Goal: Information Seeking & Learning: Learn about a topic

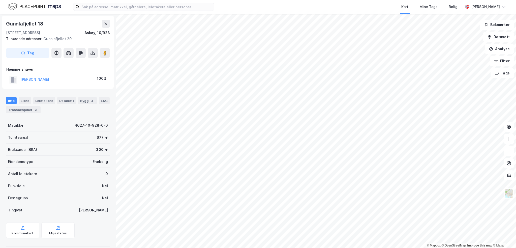
click at [30, 81] on div "[PERSON_NAME]" at bounding box center [34, 79] width 29 height 6
click at [0, 0] on button "[PERSON_NAME]" at bounding box center [0, 0] width 0 height 0
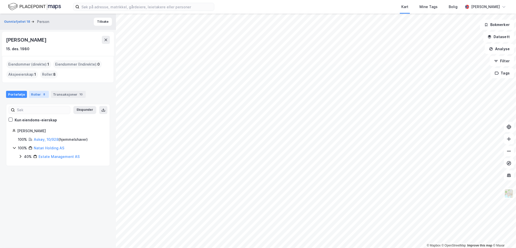
click at [37, 96] on div "Roller 8" at bounding box center [39, 94] width 20 height 7
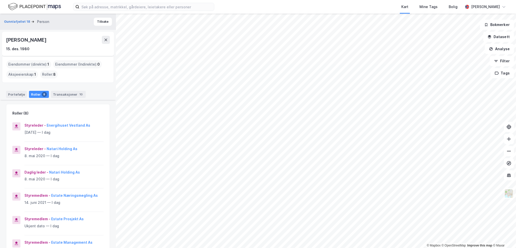
scroll to position [224, 0]
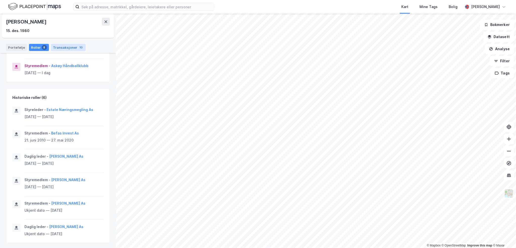
click at [74, 49] on div "Transaksjoner 10" at bounding box center [68, 47] width 35 height 7
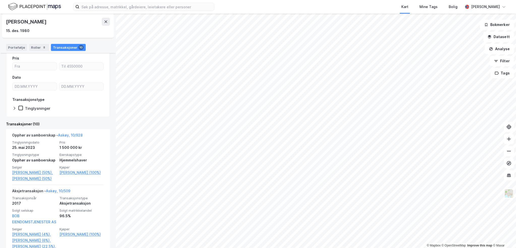
scroll to position [50, 0]
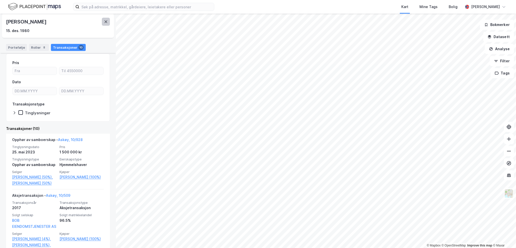
click at [107, 23] on icon at bounding box center [106, 21] width 3 height 3
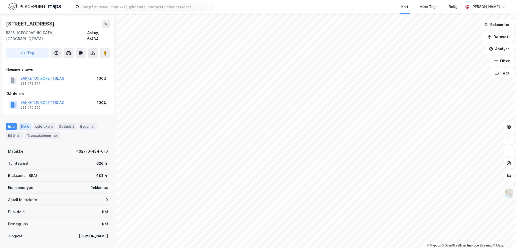
click at [20, 123] on div "Eiere" at bounding box center [25, 126] width 13 height 7
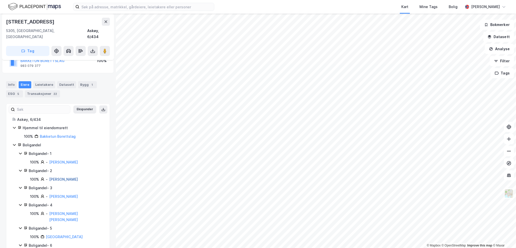
scroll to position [51, 0]
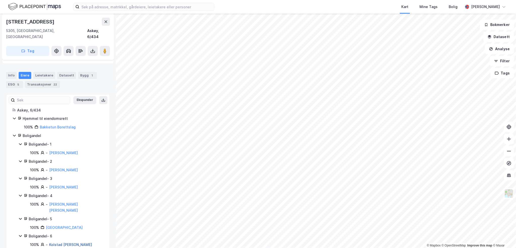
click at [72, 242] on link "Kolstad [PERSON_NAME]" at bounding box center [70, 244] width 43 height 4
